Goal: Task Accomplishment & Management: Manage account settings

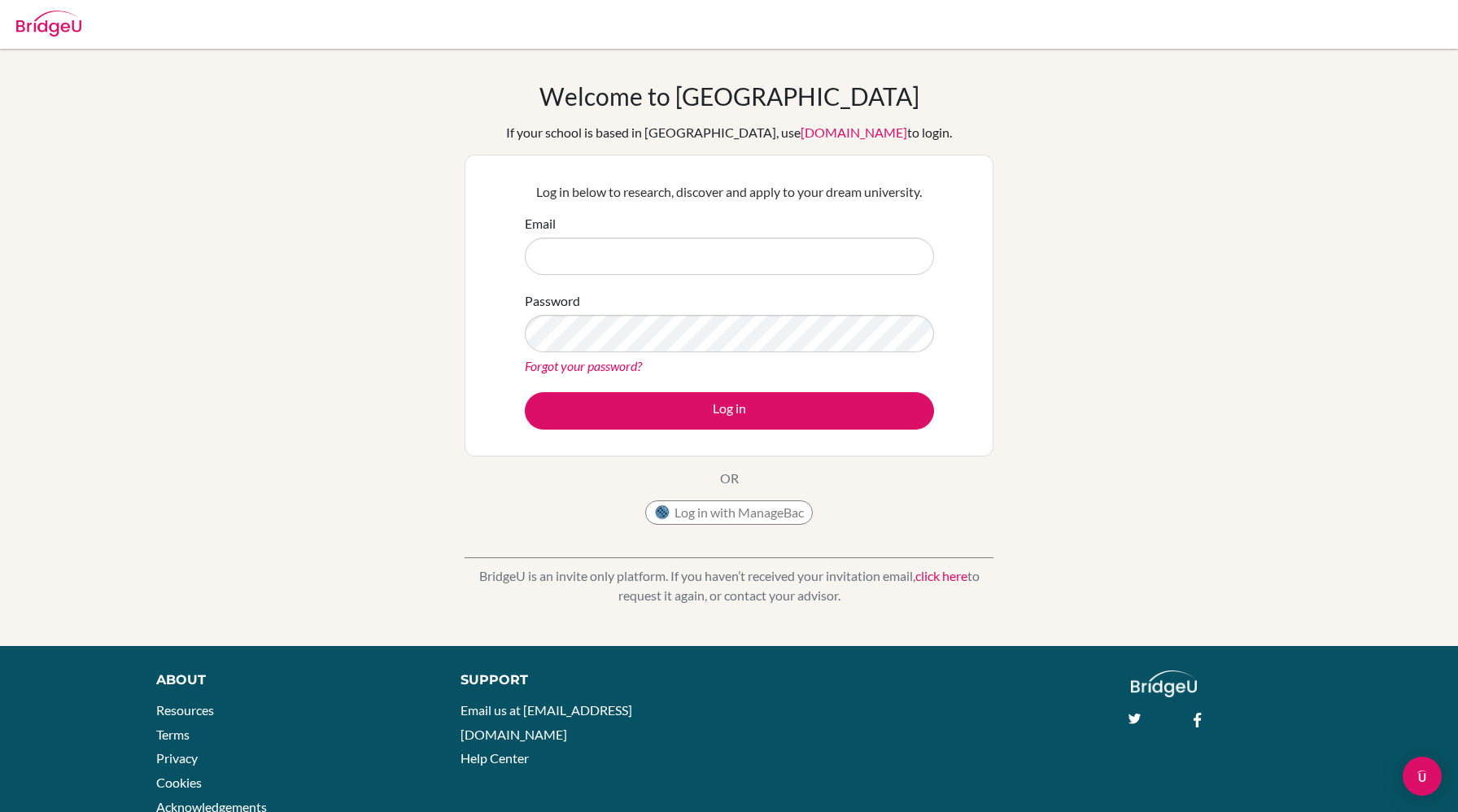
click at [736, 254] on input "Email" at bounding box center [729, 256] width 409 height 37
type input "[EMAIL_ADDRESS][DOMAIN_NAME]"
click at [621, 371] on link "Forgot your password?" at bounding box center [583, 365] width 117 height 16
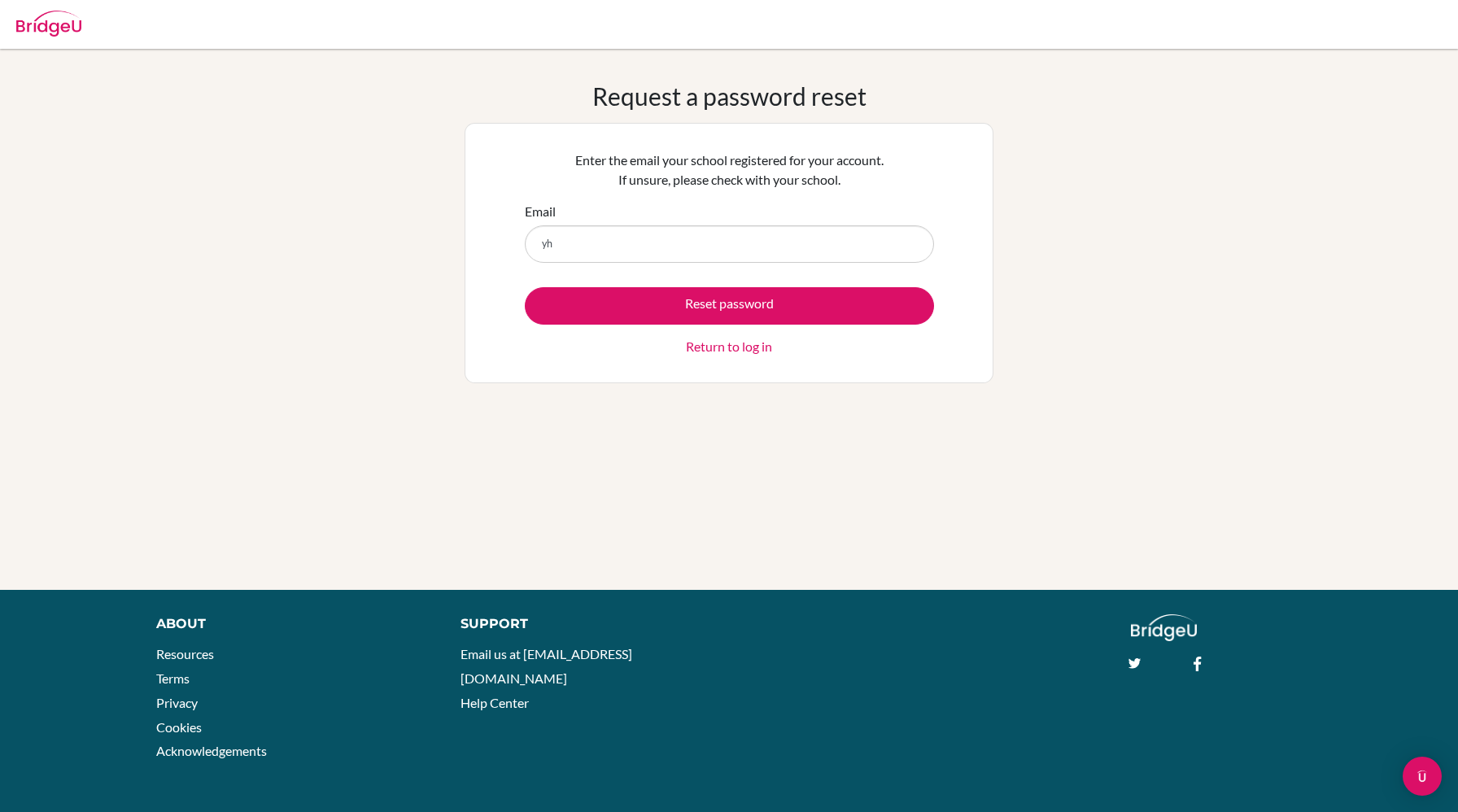
type input "y"
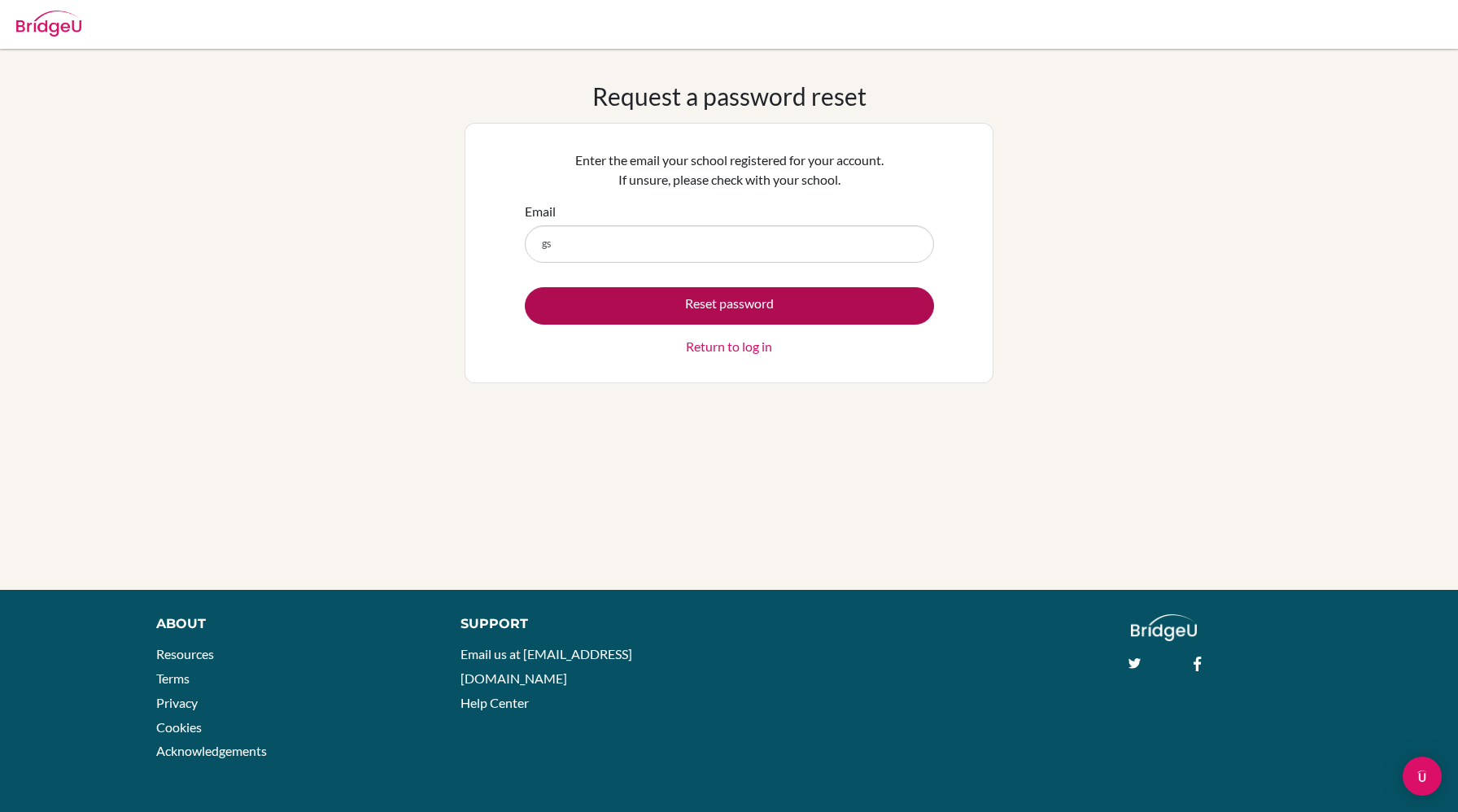
type input "[EMAIL_ADDRESS][DOMAIN_NAME]"
click at [612, 305] on button "Reset password" at bounding box center [729, 305] width 409 height 37
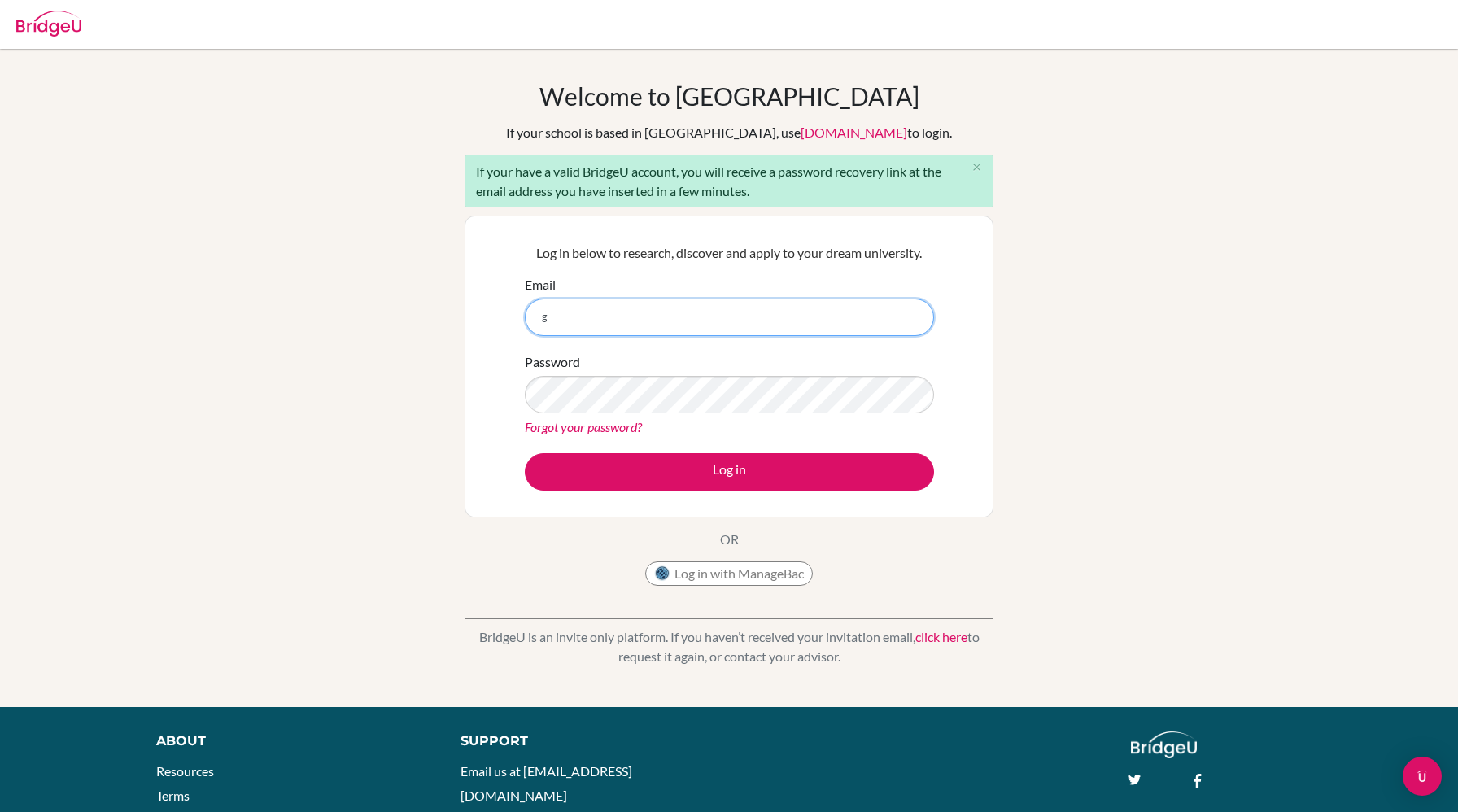
type input "[EMAIL_ADDRESS][DOMAIN_NAME]"
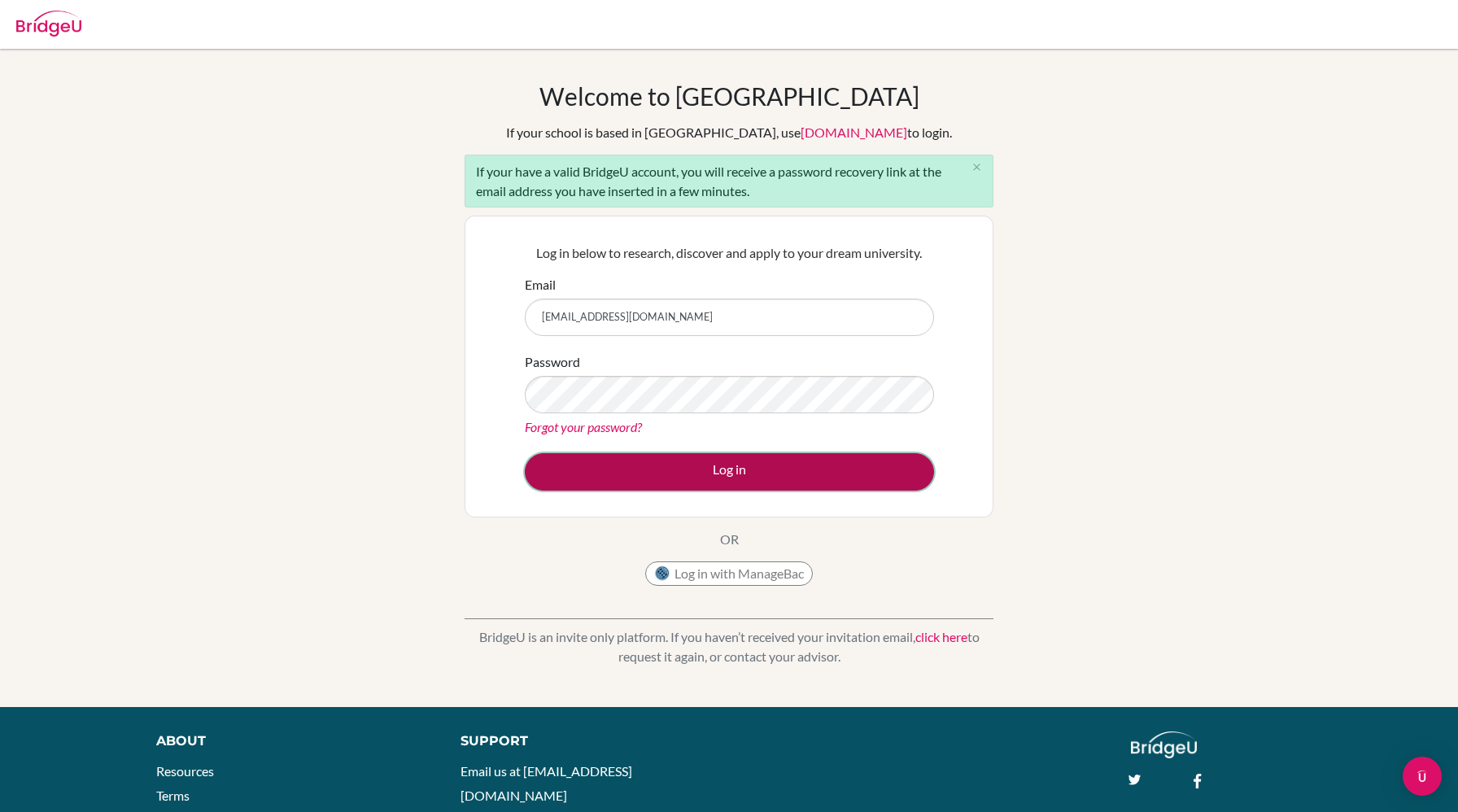
click at [622, 473] on button "Log in" at bounding box center [729, 471] width 409 height 37
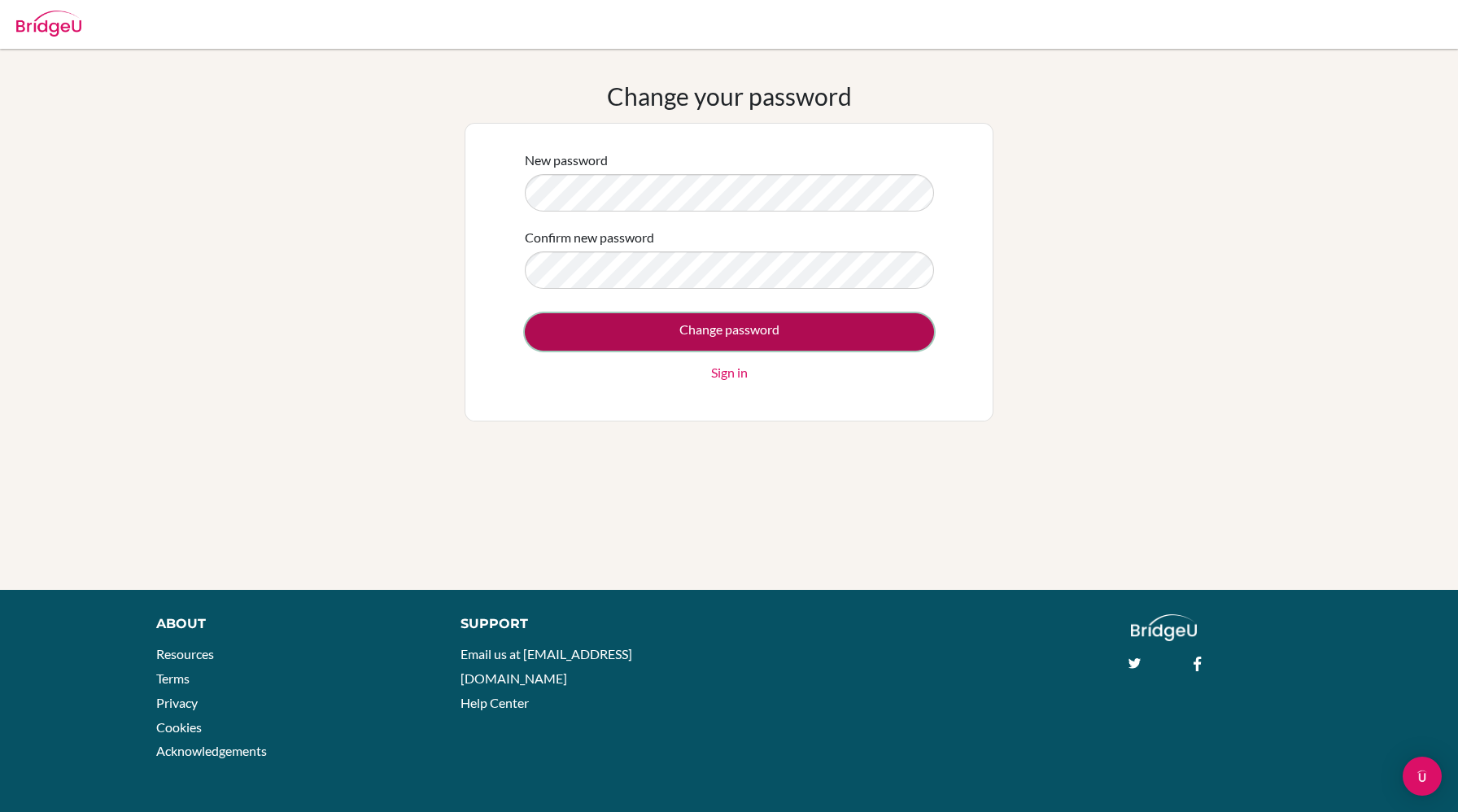
click at [714, 321] on input "Change password" at bounding box center [729, 332] width 409 height 37
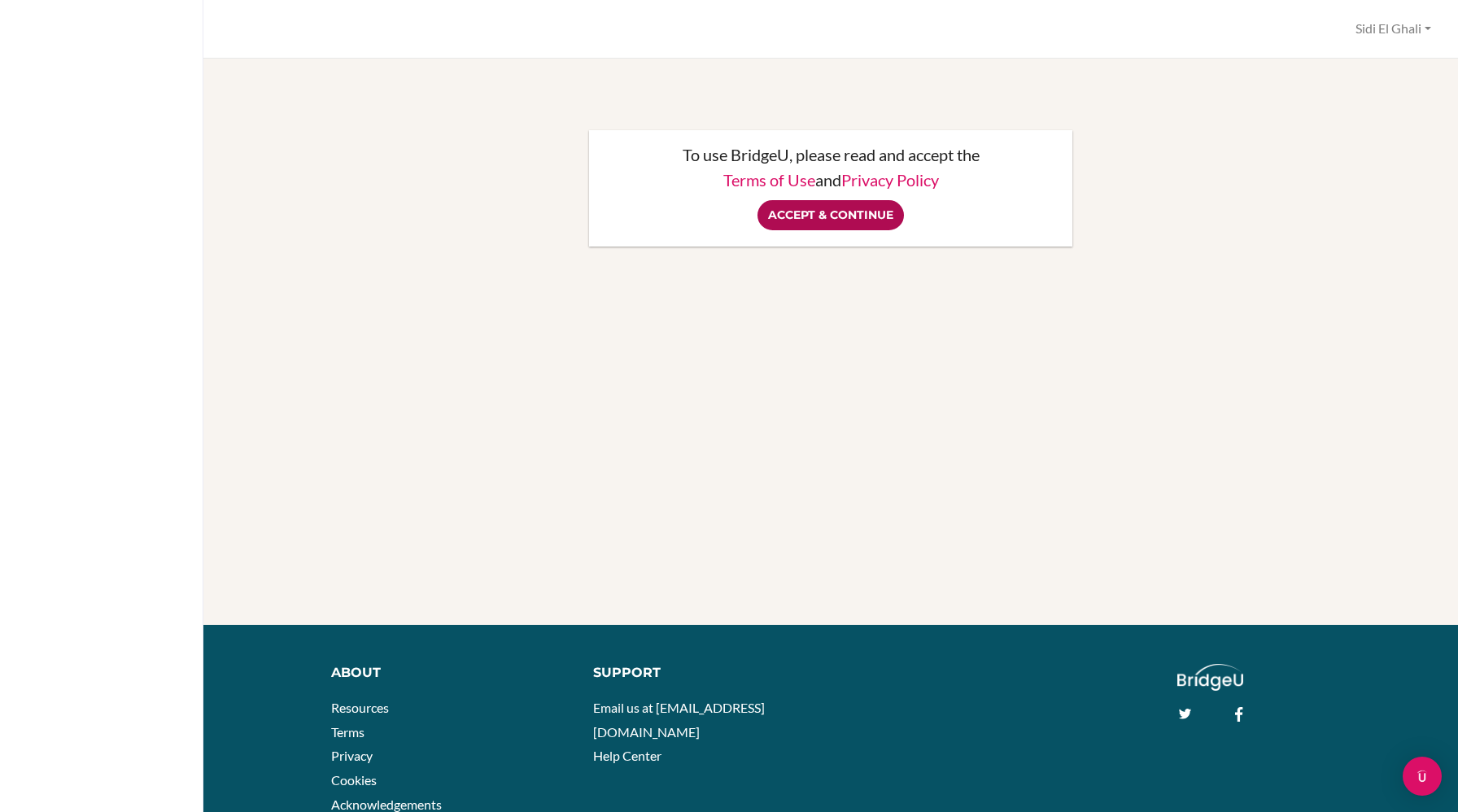
click at [792, 204] on input "Accept & Continue" at bounding box center [830, 215] width 146 height 30
